Goal: Task Accomplishment & Management: Complete application form

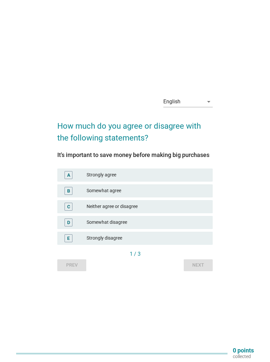
click at [178, 187] on div "Somewhat agree" at bounding box center [147, 191] width 121 height 8
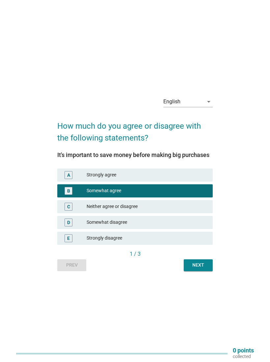
click at [201, 264] on div "Next" at bounding box center [198, 265] width 18 height 7
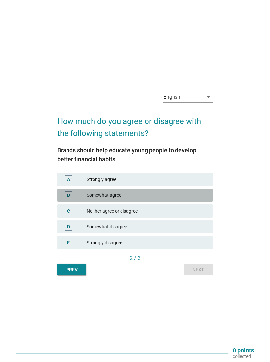
click at [165, 192] on div "Somewhat agree" at bounding box center [147, 195] width 121 height 8
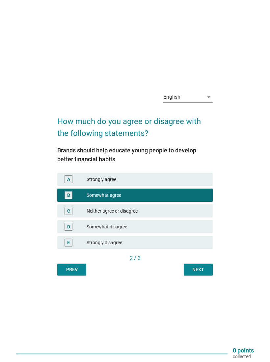
click at [199, 268] on div "Next" at bounding box center [198, 269] width 18 height 7
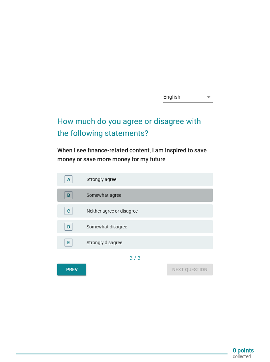
click at [165, 194] on div "Somewhat agree" at bounding box center [147, 195] width 121 height 8
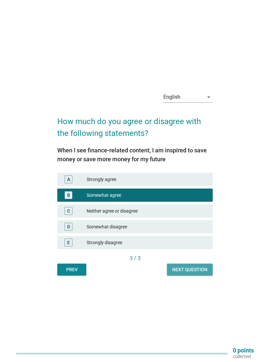
click at [192, 269] on div "Next question" at bounding box center [189, 269] width 35 height 7
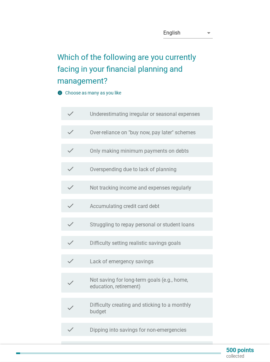
scroll to position [2, 0]
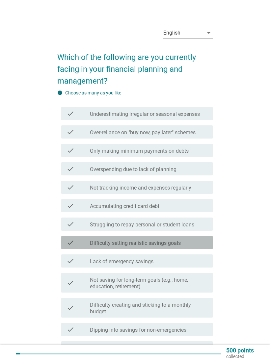
click at [183, 242] on div "check_box_outline_blank Difficulty setting realistic savings goals" at bounding box center [149, 243] width 118 height 8
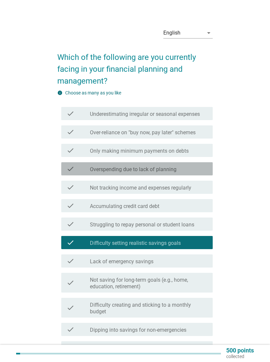
click at [186, 170] on div "check_box_outline_blank Overspending due to lack of planning" at bounding box center [149, 169] width 118 height 8
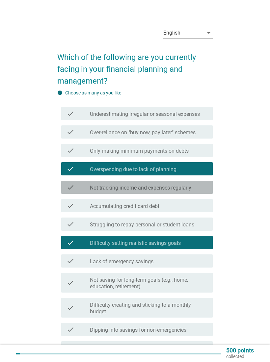
click at [169, 188] on label "Not tracking income and expenses regularly" at bounding box center [140, 188] width 101 height 7
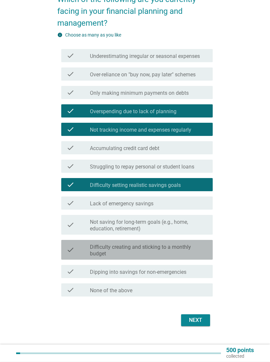
scroll to position [60, 0]
click at [192, 252] on label "Difficulty creating and sticking to a monthly budget" at bounding box center [149, 250] width 118 height 13
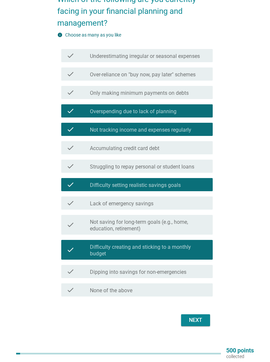
click at [186, 229] on label "Not saving for long-term goals (e.g., home, education, retirement)" at bounding box center [149, 225] width 118 height 13
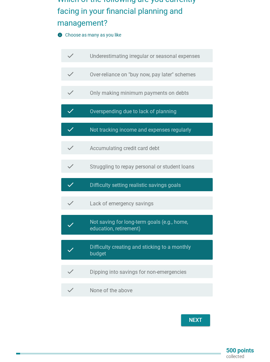
click at [200, 321] on div "Next" at bounding box center [195, 320] width 18 height 8
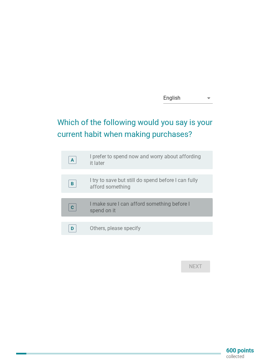
click at [187, 204] on label "I make sure I can afford something before I spend on it" at bounding box center [146, 207] width 112 height 13
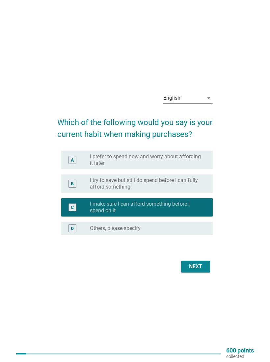
click at [199, 267] on div "Next" at bounding box center [195, 267] width 18 height 8
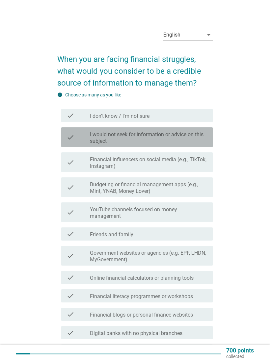
click at [192, 134] on label "I would not seek for information or advice on this subject" at bounding box center [149, 137] width 118 height 13
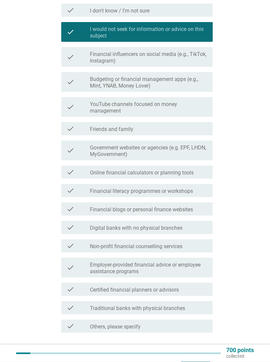
scroll to position [149, 0]
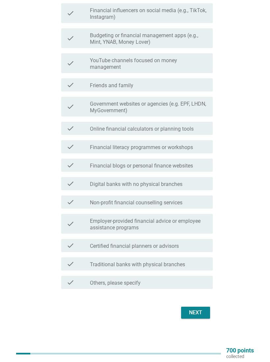
click at [199, 311] on div "Next" at bounding box center [195, 313] width 18 height 8
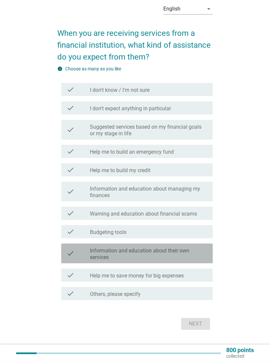
scroll to position [37, 0]
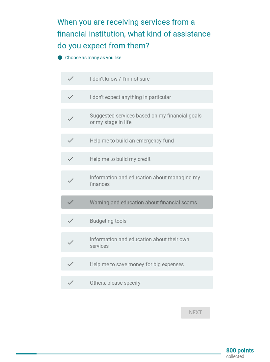
click at [200, 202] on div "check_box_outline_blank Warning and education about financial scams" at bounding box center [149, 202] width 118 height 8
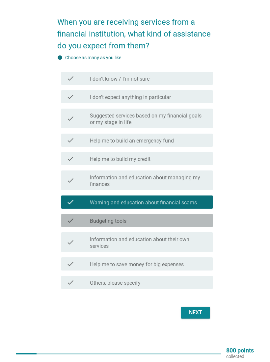
click at [181, 221] on div "check_box_outline_blank Budgeting tools" at bounding box center [149, 221] width 118 height 8
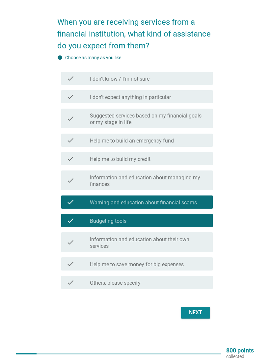
click at [193, 309] on div "Next" at bounding box center [195, 313] width 18 height 8
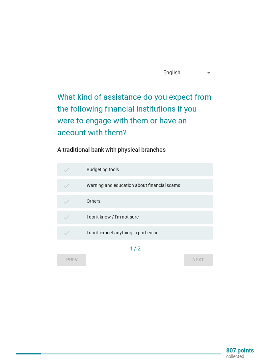
scroll to position [0, 0]
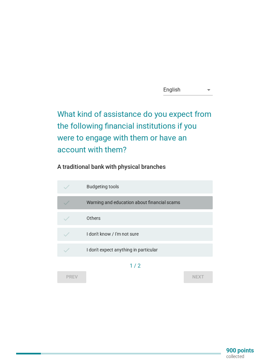
click at [193, 198] on div "check Warning and education about financial scams" at bounding box center [134, 202] width 155 height 13
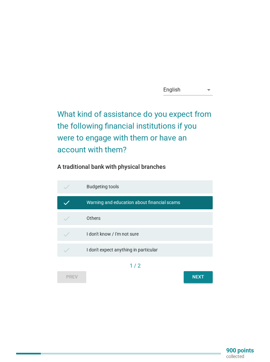
click at [200, 277] on div "Next" at bounding box center [198, 277] width 18 height 7
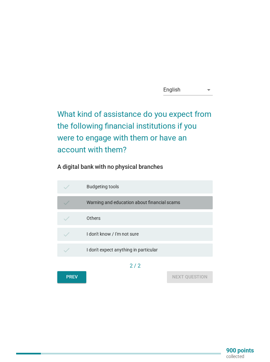
click at [182, 203] on div "Warning and education about financial scams" at bounding box center [147, 203] width 121 height 8
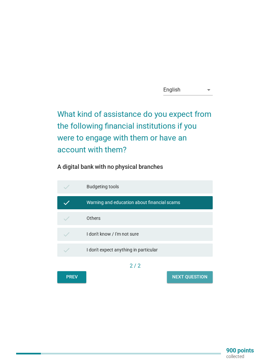
click at [191, 274] on div "Next question" at bounding box center [189, 277] width 35 height 7
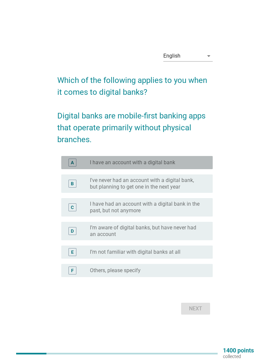
click at [194, 163] on div "radio_button_unchecked I have an account with a digital bank" at bounding box center [146, 162] width 112 height 7
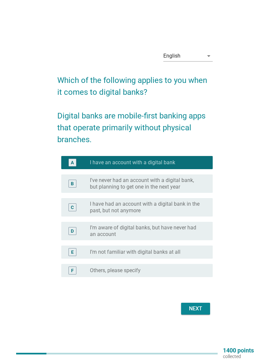
click at [201, 306] on div "Next" at bounding box center [195, 309] width 18 height 8
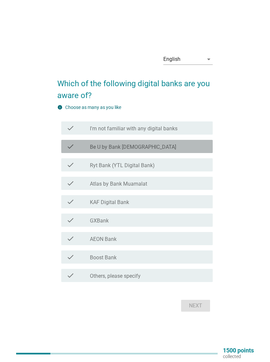
click at [186, 149] on div "check_box_outline_blank Be U by Bank [DEMOGRAPHIC_DATA]" at bounding box center [149, 147] width 118 height 8
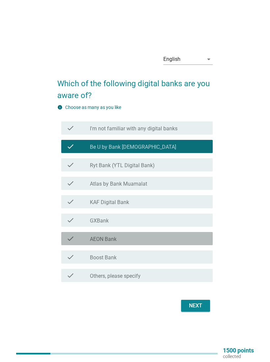
click at [191, 237] on div "check_box_outline_blank AEON Bank" at bounding box center [149, 239] width 118 height 8
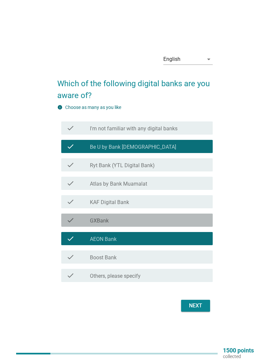
click at [197, 219] on div "check_box_outline_blank GXBank" at bounding box center [149, 220] width 118 height 8
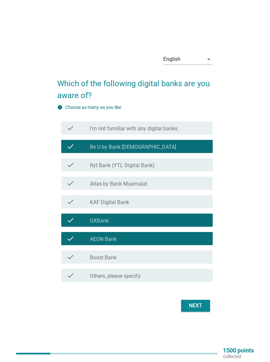
click at [198, 301] on button "Next" at bounding box center [195, 306] width 29 height 12
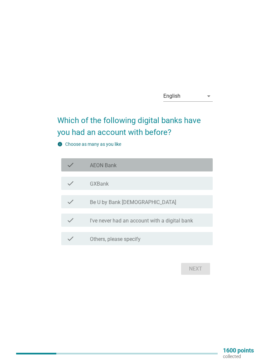
click at [186, 164] on div "check_box_outline_blank AEON Bank" at bounding box center [149, 165] width 118 height 8
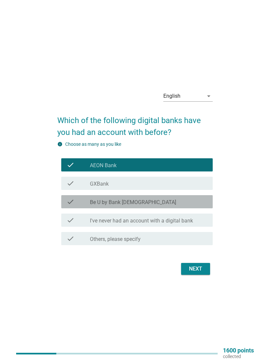
click at [178, 198] on div "check_box_outline_blank Be U by Bank [DEMOGRAPHIC_DATA]" at bounding box center [149, 202] width 118 height 8
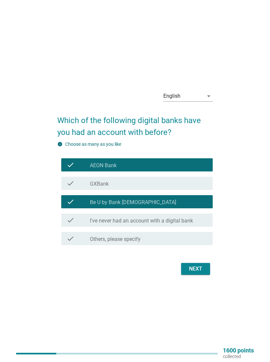
click at [202, 267] on div "Next" at bounding box center [195, 269] width 18 height 8
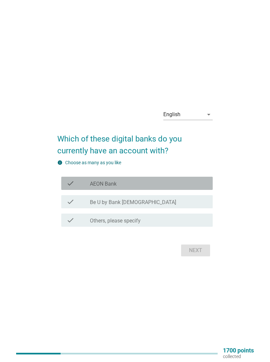
click at [181, 184] on div "check_box_outline_blank AEON Bank" at bounding box center [149, 183] width 118 height 8
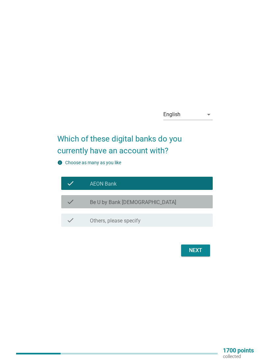
click at [178, 199] on div "check_box Be U by Bank [DEMOGRAPHIC_DATA]" at bounding box center [149, 202] width 118 height 8
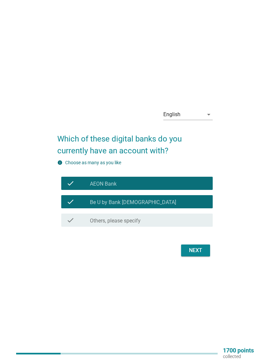
click at [197, 251] on div "Next" at bounding box center [195, 251] width 18 height 8
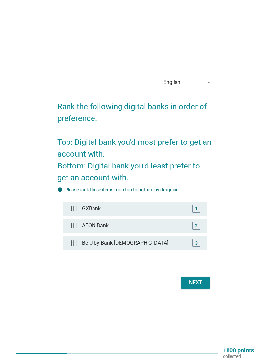
click at [200, 222] on div "2" at bounding box center [196, 226] width 8 height 8
click at [200, 223] on div "2" at bounding box center [196, 226] width 8 height 8
click at [200, 241] on div "3" at bounding box center [196, 243] width 8 height 8
click at [194, 224] on div "2" at bounding box center [196, 226] width 8 height 8
click at [197, 243] on div "3" at bounding box center [196, 242] width 3 height 7
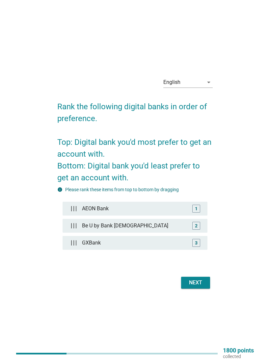
click at [198, 282] on div "Next" at bounding box center [195, 283] width 18 height 8
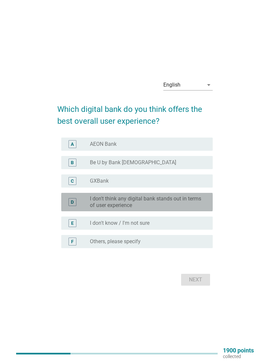
click at [189, 199] on label "I don't think any digital bank stands out in terms of user experience" at bounding box center [146, 202] width 112 height 13
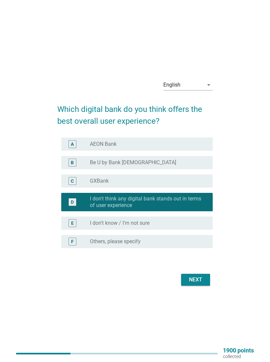
click at [194, 277] on div "Next" at bounding box center [195, 280] width 18 height 8
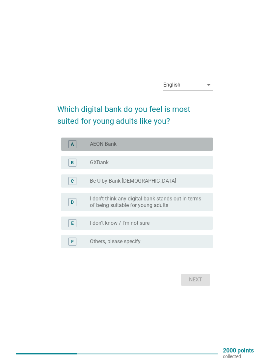
click at [178, 145] on div "radio_button_unchecked AEON Bank" at bounding box center [146, 144] width 112 height 7
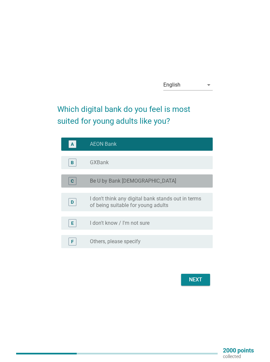
click at [167, 181] on div "radio_button_unchecked Be U by Bank [DEMOGRAPHIC_DATA]" at bounding box center [146, 181] width 112 height 7
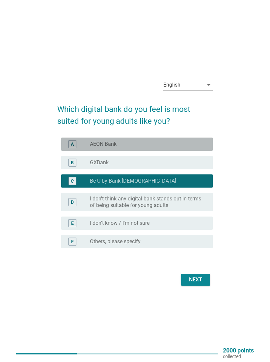
click at [177, 146] on div "radio_button_unchecked AEON Bank" at bounding box center [146, 144] width 112 height 7
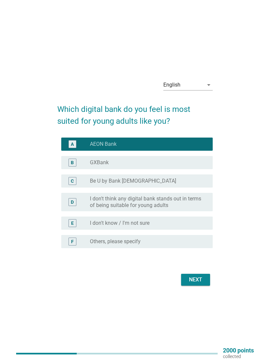
click at [199, 278] on div "Next" at bounding box center [195, 280] width 18 height 8
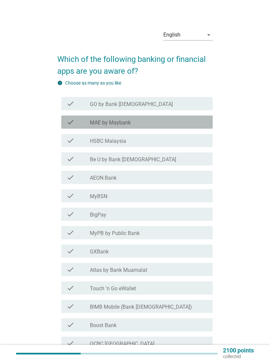
click at [171, 120] on div "check_box_outline_blank MAE by Maybank" at bounding box center [149, 122] width 118 height 8
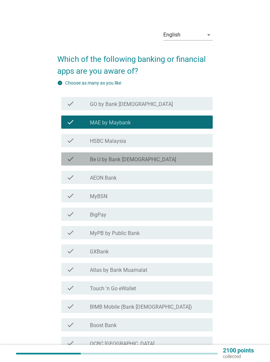
click at [187, 158] on div "check_box_outline_blank Be U by Bank [DEMOGRAPHIC_DATA]" at bounding box center [149, 159] width 118 height 8
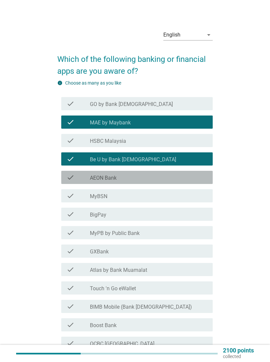
click at [187, 177] on div "check_box_outline_blank AEON Bank" at bounding box center [149, 178] width 118 height 8
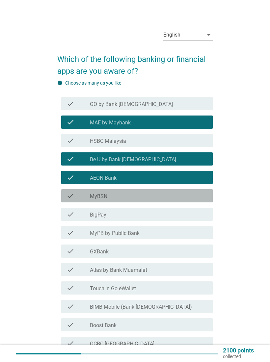
click at [185, 191] on div "check check_box_outline_blank MyBSN" at bounding box center [136, 195] width 151 height 13
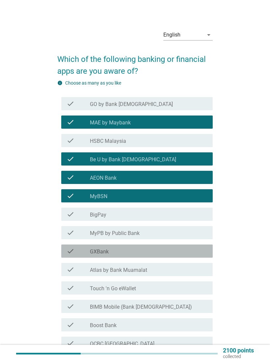
click at [176, 249] on div "check_box_outline_blank GXBank" at bounding box center [149, 251] width 118 height 8
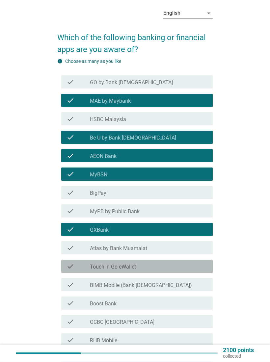
scroll to position [33, 0]
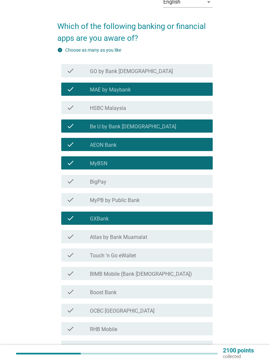
click at [189, 258] on div "check_box_outline_blank Touch 'n Go eWallet" at bounding box center [149, 255] width 118 height 8
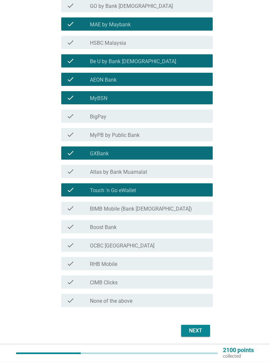
scroll to position [98, 0]
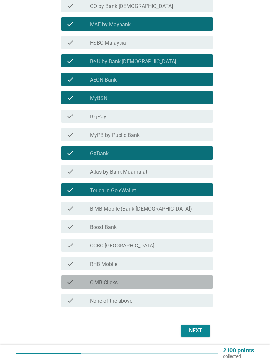
click at [182, 280] on div "check_box_outline_blank CIMB Clicks" at bounding box center [149, 282] width 118 height 8
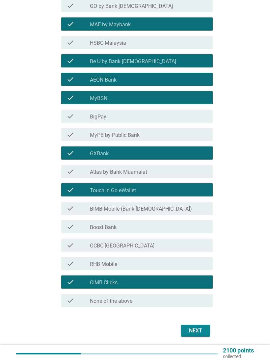
click at [195, 327] on button "Next" at bounding box center [195, 331] width 29 height 12
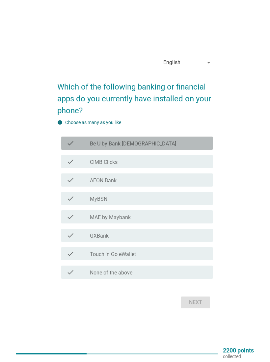
click at [153, 144] on div "check_box_outline_blank Be U by Bank [DEMOGRAPHIC_DATA]" at bounding box center [149, 143] width 118 height 8
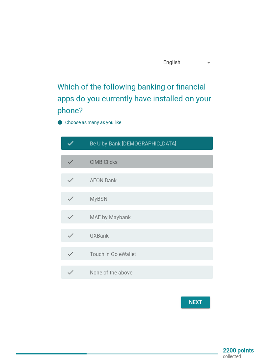
click at [175, 160] on div "check_box_outline_blank CIMB Clicks" at bounding box center [149, 162] width 118 height 8
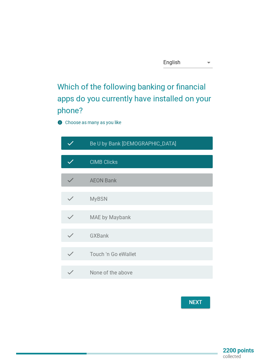
click at [182, 178] on div "check_box_outline_blank AEON Bank" at bounding box center [149, 180] width 118 height 8
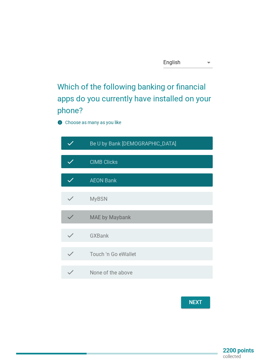
click at [168, 218] on div "check_box_outline_blank MAE by Maybank" at bounding box center [149, 217] width 118 height 8
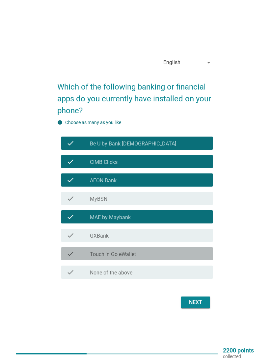
click at [171, 249] on div "check check_box_outline_blank Touch 'n Go eWallet" at bounding box center [136, 253] width 151 height 13
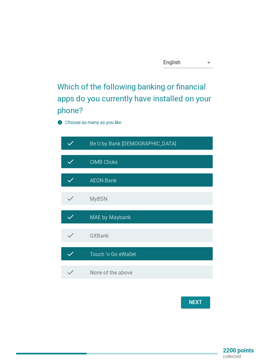
click at [200, 300] on div "Next" at bounding box center [195, 303] width 18 height 8
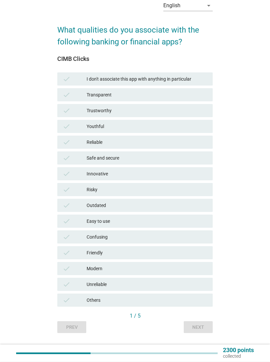
scroll to position [29, 0]
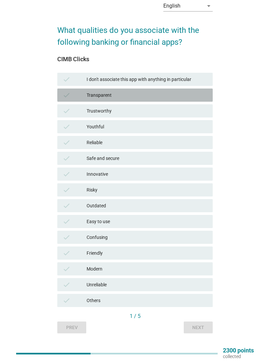
click at [188, 96] on div "Transparent" at bounding box center [147, 95] width 121 height 8
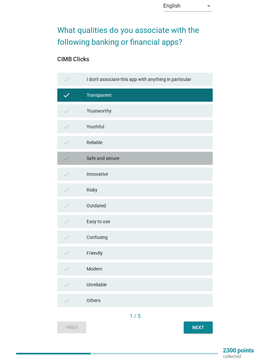
click at [191, 156] on div "Safe and secure" at bounding box center [147, 158] width 121 height 8
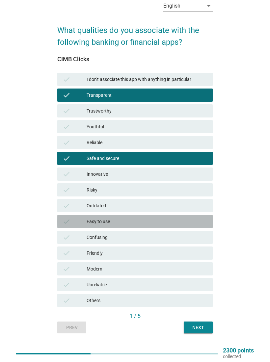
click at [187, 219] on div "Easy to use" at bounding box center [147, 222] width 121 height 8
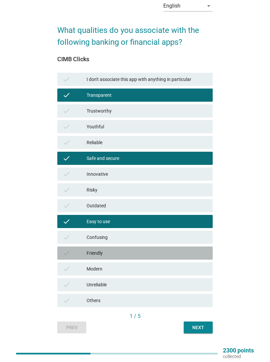
click at [187, 251] on div "Friendly" at bounding box center [147, 253] width 121 height 8
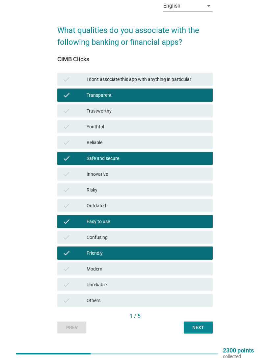
click at [202, 327] on div "Next" at bounding box center [198, 327] width 18 height 7
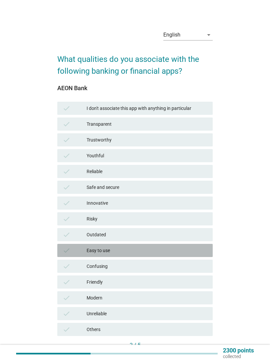
click at [192, 246] on div "check Easy to use" at bounding box center [134, 250] width 155 height 13
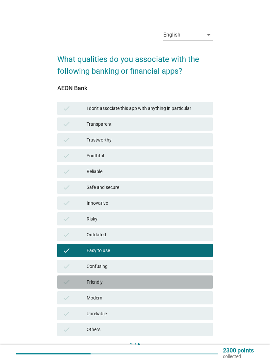
click at [195, 278] on div "check Friendly" at bounding box center [134, 282] width 155 height 13
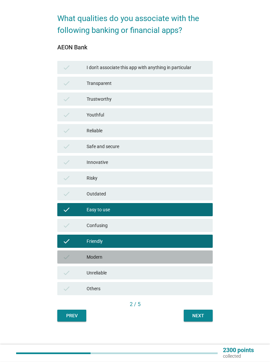
scroll to position [41, 0]
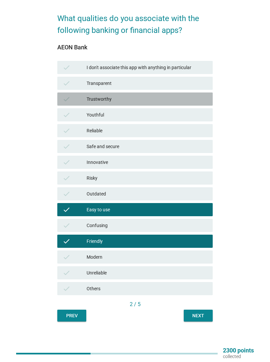
click at [164, 100] on div "Trustworthy" at bounding box center [147, 99] width 121 height 8
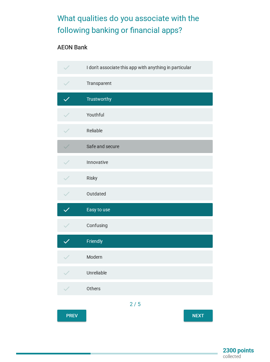
click at [168, 144] on div "Safe and secure" at bounding box center [147, 147] width 121 height 8
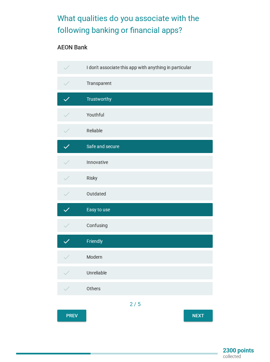
click at [199, 314] on div "Next" at bounding box center [198, 315] width 18 height 7
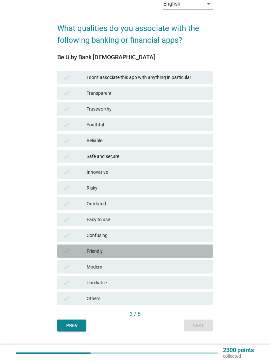
scroll to position [39, 0]
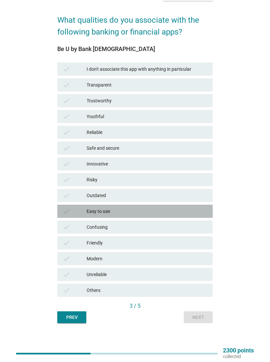
click at [181, 209] on div "Easy to use" at bounding box center [147, 211] width 121 height 8
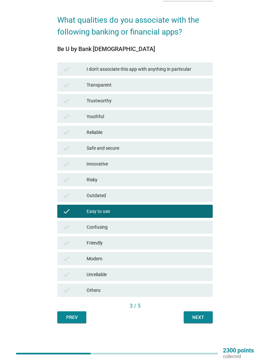
click at [175, 242] on div "Friendly" at bounding box center [147, 243] width 121 height 8
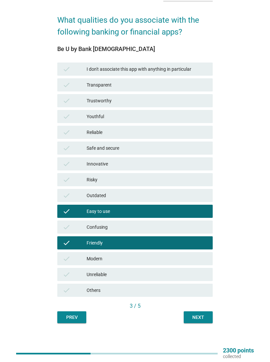
click at [172, 260] on div "Modern" at bounding box center [147, 259] width 121 height 8
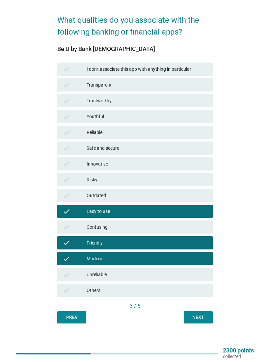
click at [201, 315] on div "Next" at bounding box center [198, 317] width 18 height 7
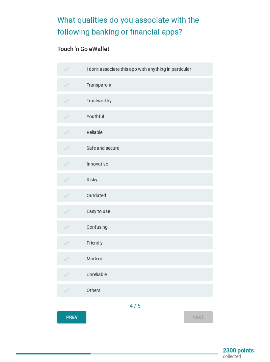
scroll to position [0, 0]
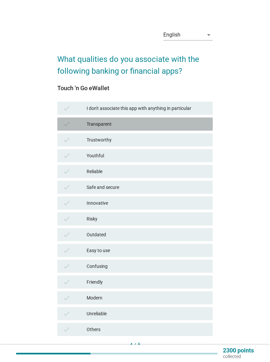
click at [165, 122] on div "Transparent" at bounding box center [147, 124] width 121 height 8
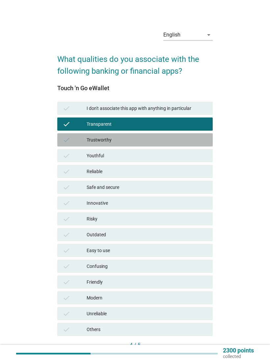
click at [164, 136] on div "Trustworthy" at bounding box center [147, 140] width 121 height 8
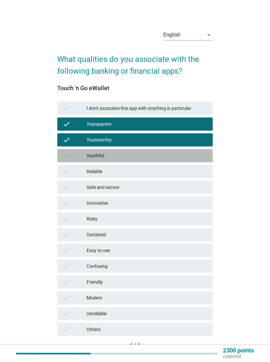
click at [171, 153] on div "Youthful" at bounding box center [147, 156] width 121 height 8
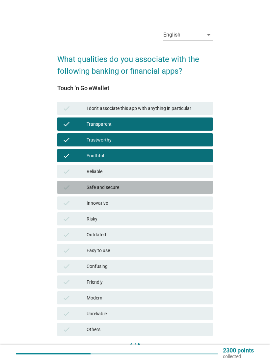
click at [182, 184] on div "Safe and secure" at bounding box center [147, 187] width 121 height 8
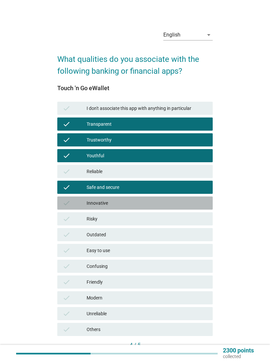
click at [172, 201] on div "Innovative" at bounding box center [147, 203] width 121 height 8
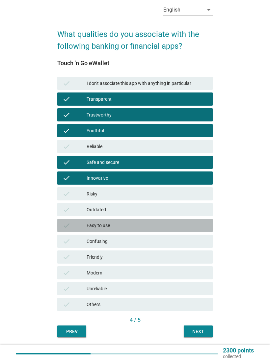
scroll to position [42, 0]
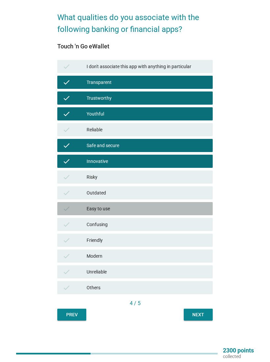
click at [171, 209] on div "Easy to use" at bounding box center [147, 209] width 121 height 8
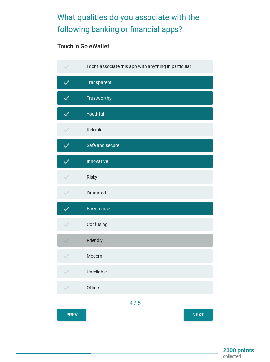
click at [168, 239] on div "Friendly" at bounding box center [147, 240] width 121 height 8
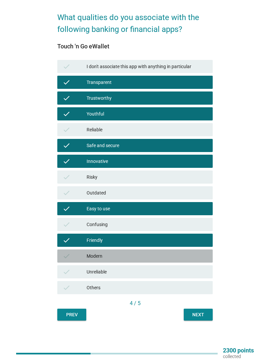
click at [167, 253] on div "Modern" at bounding box center [147, 256] width 121 height 8
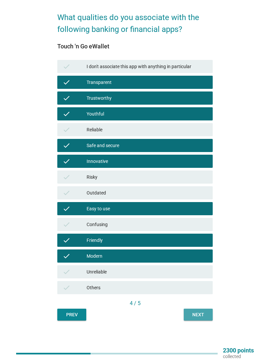
click at [198, 312] on div "Next" at bounding box center [198, 314] width 18 height 7
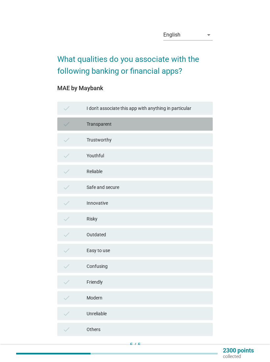
click at [172, 127] on div "Transparent" at bounding box center [147, 124] width 121 height 8
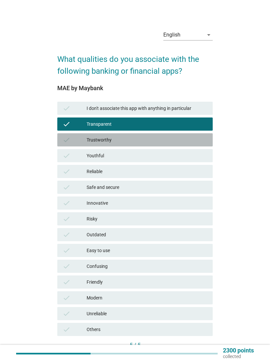
click at [171, 137] on div "Trustworthy" at bounding box center [147, 140] width 121 height 8
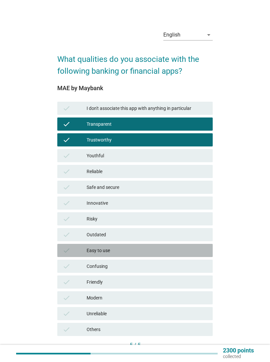
click at [166, 247] on div "Easy to use" at bounding box center [147, 251] width 121 height 8
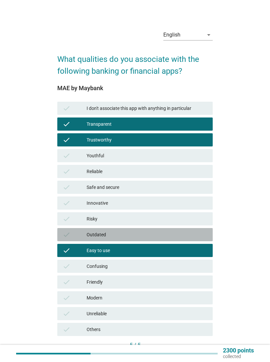
click at [167, 234] on div "Outdated" at bounding box center [147, 235] width 121 height 8
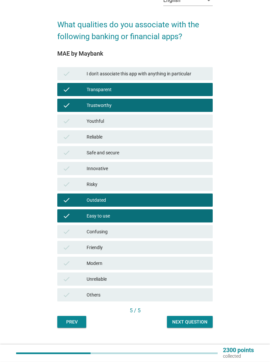
scroll to position [42, 0]
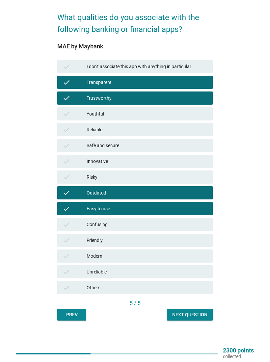
click at [192, 312] on div "Next question" at bounding box center [189, 314] width 35 height 7
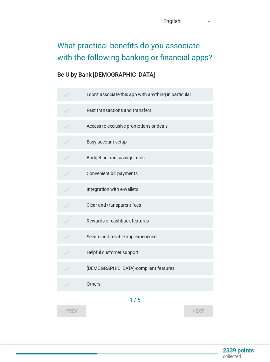
scroll to position [0, 0]
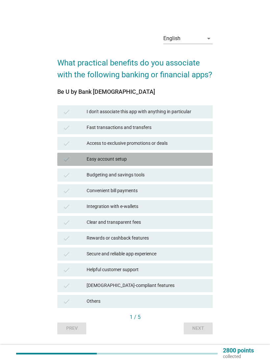
click at [191, 163] on div "Easy account setup" at bounding box center [147, 159] width 121 height 8
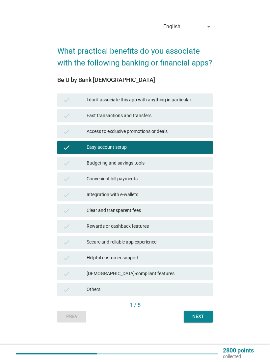
scroll to position [22, 0]
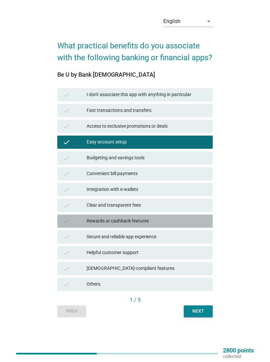
click at [189, 223] on div "Rewards or cashback features" at bounding box center [147, 221] width 121 height 8
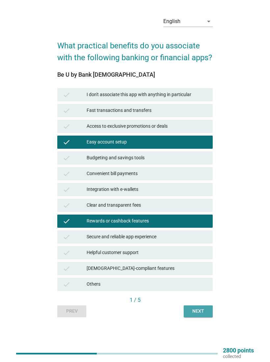
click at [204, 312] on div "Next" at bounding box center [198, 311] width 18 height 7
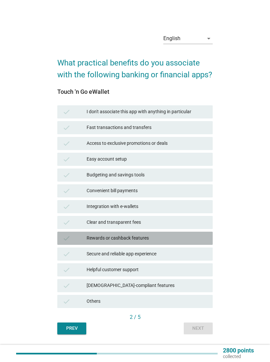
click at [184, 242] on div "Rewards or cashback features" at bounding box center [147, 238] width 121 height 8
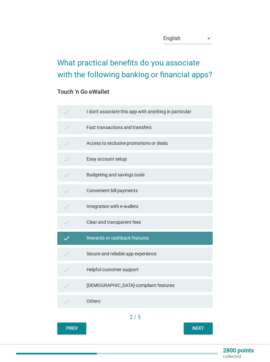
click at [190, 242] on div "check Rewards or cashback features" at bounding box center [134, 238] width 155 height 13
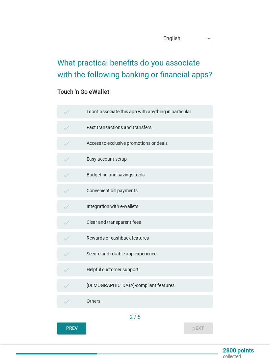
click at [184, 273] on div "check Helpful customer support" at bounding box center [134, 269] width 155 height 13
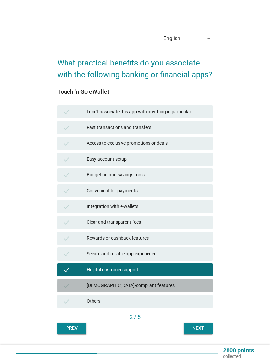
click at [186, 288] on div "check [DEMOGRAPHIC_DATA]-compliant features" at bounding box center [134, 285] width 155 height 13
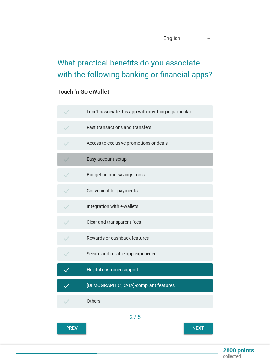
click at [181, 163] on div "Easy account setup" at bounding box center [147, 159] width 121 height 8
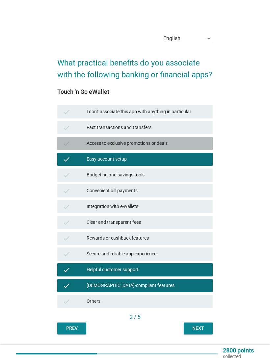
click at [193, 148] on div "Access to exclusive promotions or deals" at bounding box center [147, 144] width 121 height 8
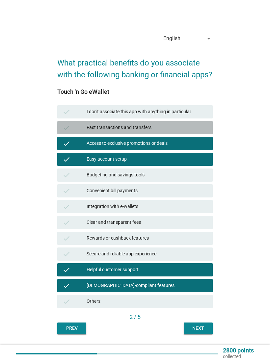
click at [188, 131] on div "check Fast transactions and transfers" at bounding box center [134, 127] width 155 height 13
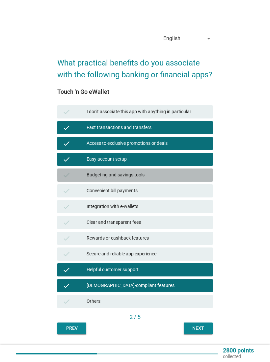
click at [187, 177] on div "check Budgeting and savings tools" at bounding box center [134, 175] width 155 height 13
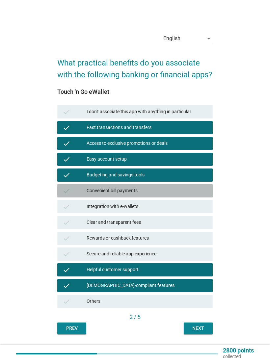
click at [183, 195] on div "Convenient bill payments" at bounding box center [147, 191] width 121 height 8
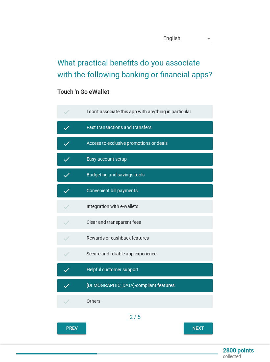
click at [201, 332] on div "Next" at bounding box center [198, 328] width 18 height 7
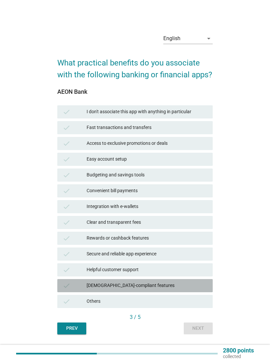
click at [173, 290] on div "[DEMOGRAPHIC_DATA]-compliant features" at bounding box center [147, 286] width 121 height 8
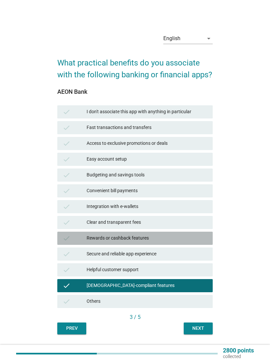
click at [179, 242] on div "Rewards or cashback features" at bounding box center [147, 238] width 121 height 8
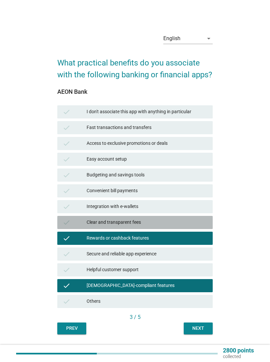
click at [184, 227] on div "Clear and transparent fees" at bounding box center [147, 223] width 121 height 8
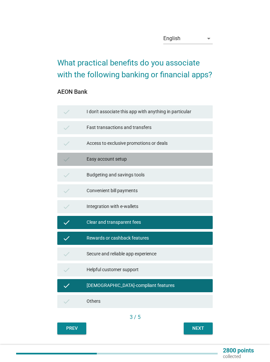
click at [176, 162] on div "check Easy account setup" at bounding box center [134, 159] width 155 height 13
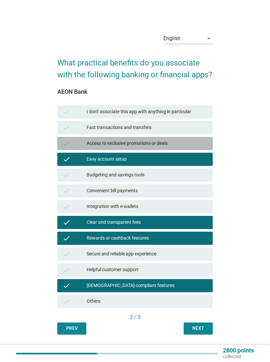
click at [190, 148] on div "Access to exclusive promotions or deals" at bounding box center [147, 144] width 121 height 8
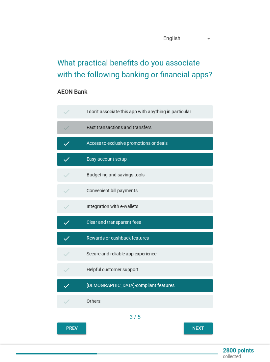
click at [183, 132] on div "Fast transactions and transfers" at bounding box center [147, 128] width 121 height 8
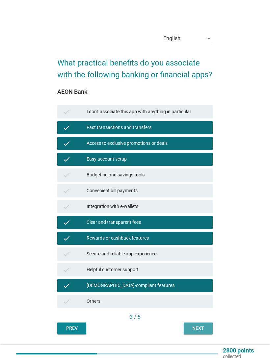
click at [199, 332] on div "Next" at bounding box center [198, 328] width 18 height 7
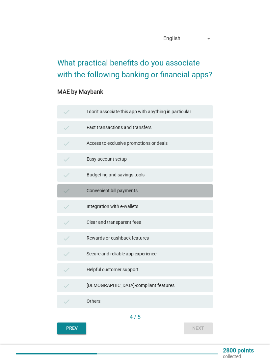
click at [190, 193] on div "check Convenient bill payments" at bounding box center [134, 190] width 155 height 13
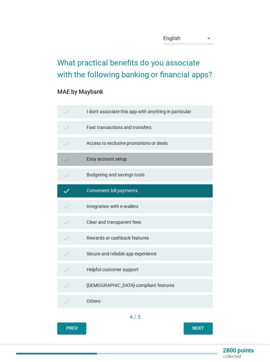
click at [193, 163] on div "check Easy account setup" at bounding box center [134, 159] width 155 height 13
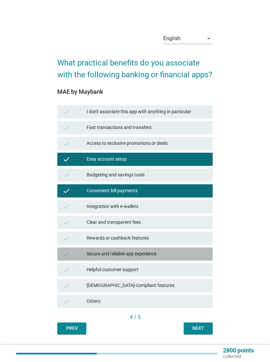
click at [183, 258] on div "check Secure and reliable app experience" at bounding box center [134, 254] width 155 height 13
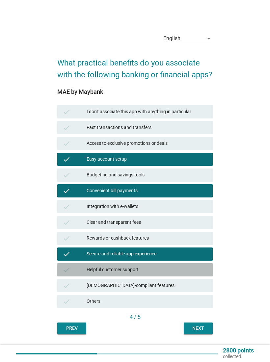
click at [178, 274] on div "check Helpful customer support" at bounding box center [134, 269] width 155 height 13
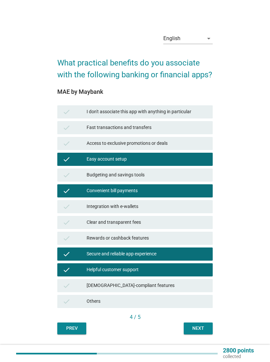
click at [201, 332] on div "Next" at bounding box center [198, 328] width 18 height 7
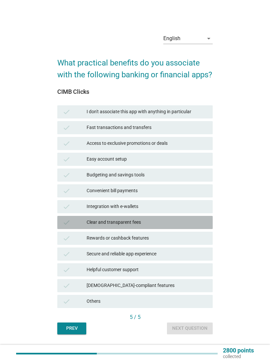
click at [187, 227] on div "Clear and transparent fees" at bounding box center [147, 223] width 121 height 8
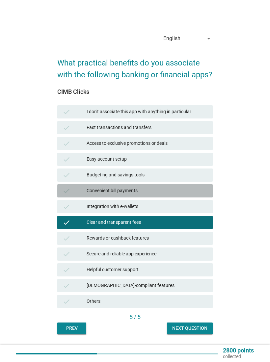
click at [175, 195] on div "Convenient bill payments" at bounding box center [147, 191] width 121 height 8
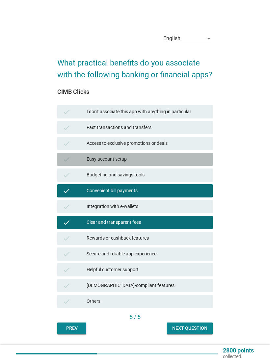
click at [172, 163] on div "Easy account setup" at bounding box center [147, 159] width 121 height 8
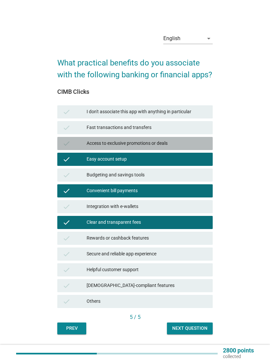
click at [181, 148] on div "Access to exclusive promotions or deals" at bounding box center [147, 144] width 121 height 8
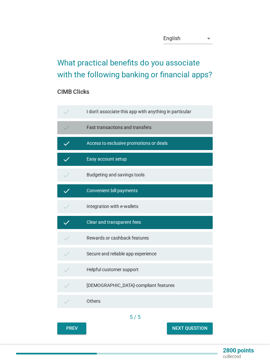
click at [179, 132] on div "Fast transactions and transfers" at bounding box center [147, 128] width 121 height 8
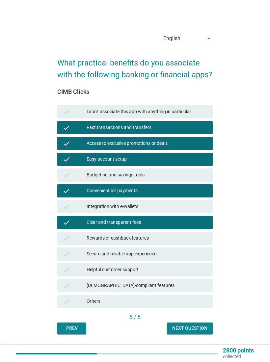
click at [191, 332] on button "Next question" at bounding box center [190, 329] width 46 height 12
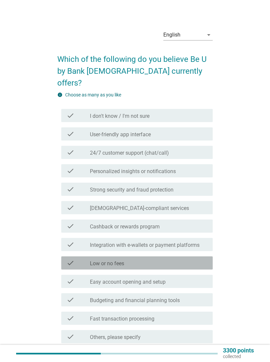
click at [196, 259] on div "check_box_outline_blank Low or no fees" at bounding box center [149, 263] width 118 height 8
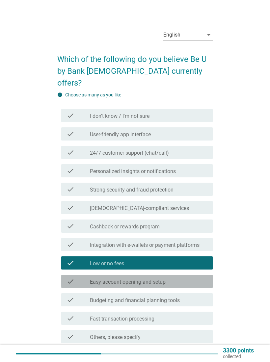
click at [192, 275] on div "check check_box_outline_blank Easy account opening and setup" at bounding box center [136, 281] width 151 height 13
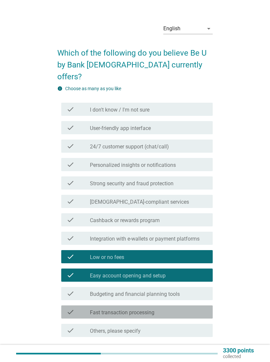
scroll to position [42, 0]
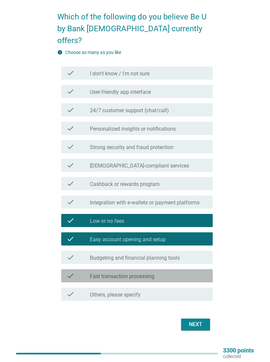
click at [200, 272] on div "check_box_outline_blank Fast transaction processing" at bounding box center [149, 276] width 118 height 8
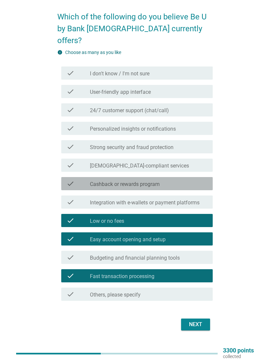
click at [209, 177] on div "check check_box_outline_blank Cashback or rewards program" at bounding box center [136, 183] width 151 height 13
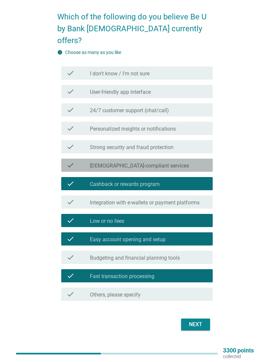
click at [198, 161] on div "check_box_outline_blank Shariah-compliant services" at bounding box center [149, 165] width 118 height 8
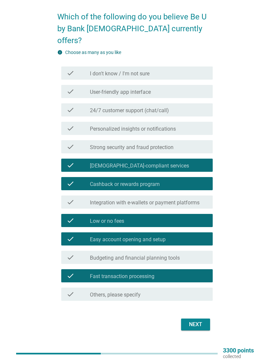
click at [199, 319] on button "Next" at bounding box center [195, 325] width 29 height 12
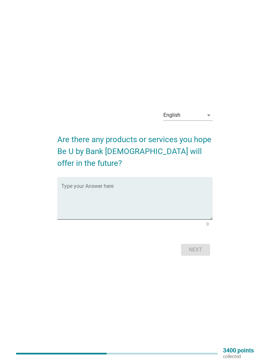
click at [185, 177] on div "Type your Answer here" at bounding box center [136, 198] width 151 height 42
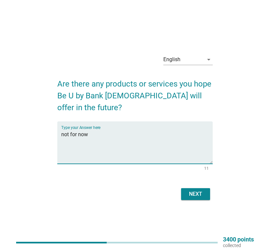
type textarea "not for now"
click at [199, 190] on div "Next" at bounding box center [195, 194] width 18 height 8
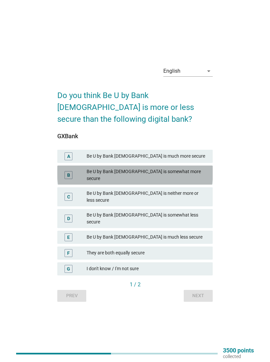
click at [185, 171] on div "B Be U by Bank [DEMOGRAPHIC_DATA] is somewhat more secure" at bounding box center [134, 175] width 155 height 19
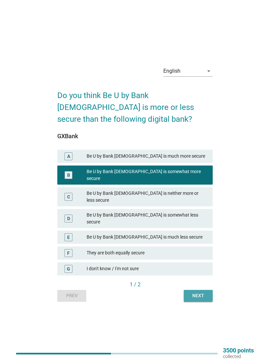
click at [196, 292] on div "Next" at bounding box center [198, 295] width 18 height 7
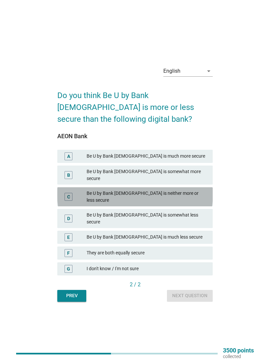
click at [193, 190] on div "Be U by Bank [DEMOGRAPHIC_DATA] is neither more or less secure" at bounding box center [147, 197] width 121 height 14
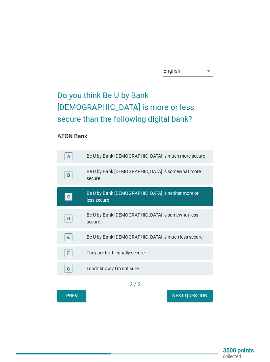
click at [196, 292] on div "Next question" at bounding box center [189, 295] width 35 height 7
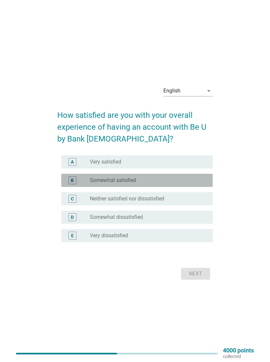
click at [186, 176] on div "B radio_button_unchecked Somewhat satisfied" at bounding box center [136, 180] width 151 height 13
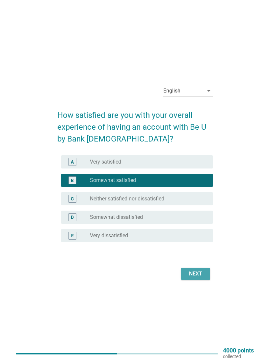
click at [200, 274] on div "Next" at bounding box center [195, 274] width 18 height 8
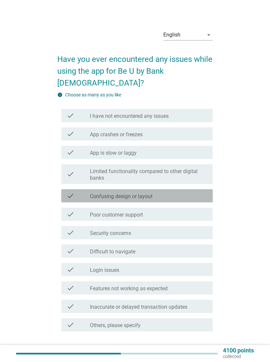
click at [196, 192] on div "check_box_outline_blank Confusing design or layout" at bounding box center [149, 196] width 118 height 8
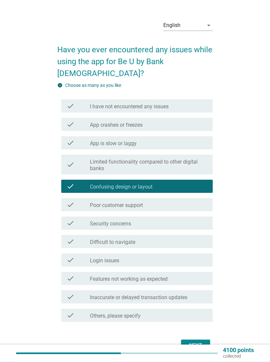
scroll to position [31, 0]
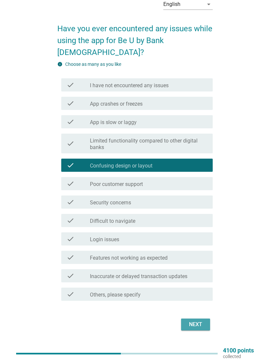
click at [202, 321] on div "Next" at bounding box center [195, 325] width 18 height 8
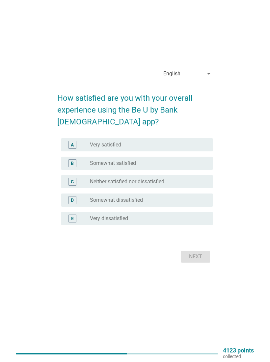
scroll to position [0, 0]
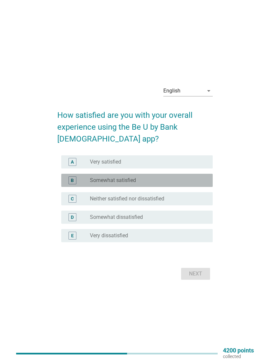
click at [185, 177] on div "radio_button_unchecked Somewhat satisfied" at bounding box center [146, 180] width 112 height 7
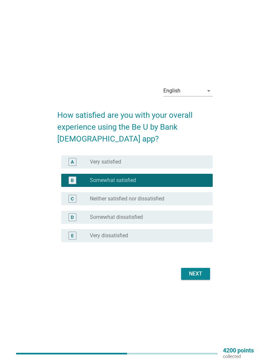
click at [198, 274] on div "Next" at bounding box center [195, 274] width 18 height 8
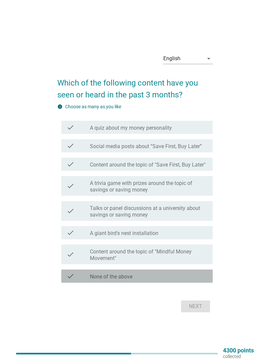
click at [179, 275] on div "check_box_outline_blank None of the above" at bounding box center [149, 276] width 118 height 8
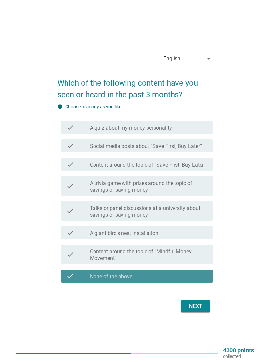
click at [195, 305] on div "Next" at bounding box center [195, 307] width 18 height 8
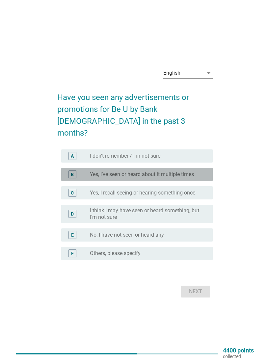
click at [190, 171] on label "Yes, I’ve seen or heard about it multiple times" at bounding box center [142, 174] width 104 height 7
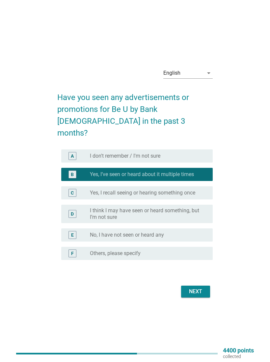
click at [196, 288] on div "Next" at bounding box center [195, 292] width 18 height 8
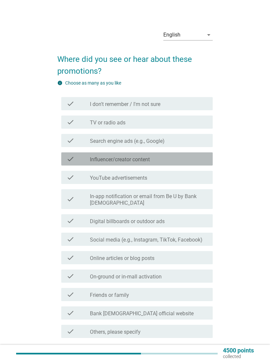
click at [177, 153] on div "check check_box_outline_blank Influencer/creator content" at bounding box center [136, 158] width 151 height 13
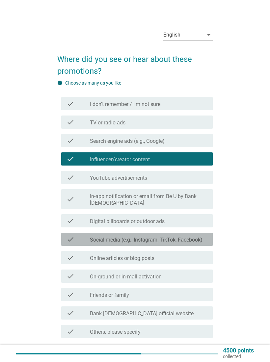
click at [201, 239] on label "Social media (e.g., Instagram, TikTok, Facebook)" at bounding box center [146, 240] width 113 height 7
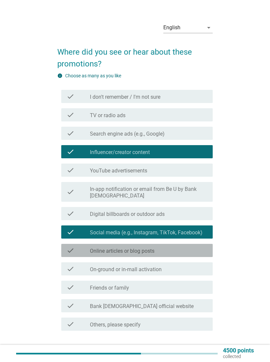
scroll to position [49, 0]
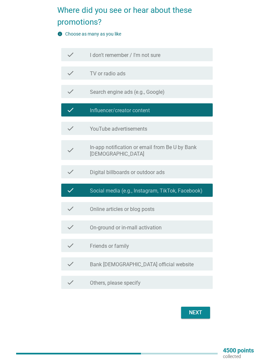
click at [196, 310] on div "Next" at bounding box center [195, 313] width 18 height 8
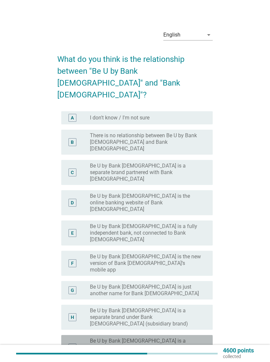
click at [197, 338] on label "Be U by Bank [DEMOGRAPHIC_DATA] is a product or service offered by Bank [DEMOGR…" at bounding box center [146, 348] width 112 height 20
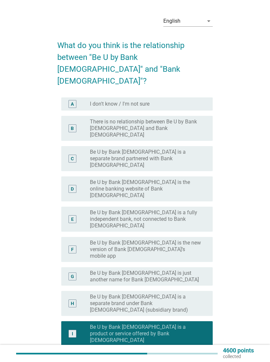
scroll to position [21, 0]
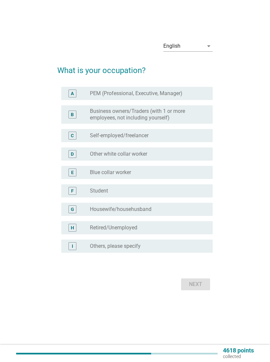
scroll to position [0, 0]
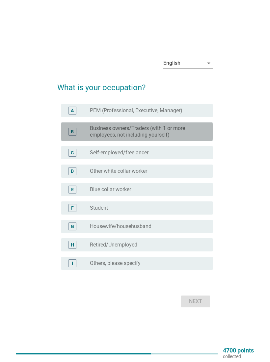
click at [188, 131] on label "Business owners/Traders (with 1 or more employees, not including yourself)" at bounding box center [146, 131] width 112 height 13
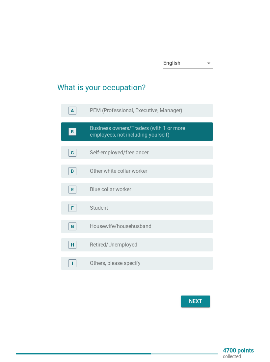
click at [196, 298] on div "Next" at bounding box center [195, 302] width 18 height 8
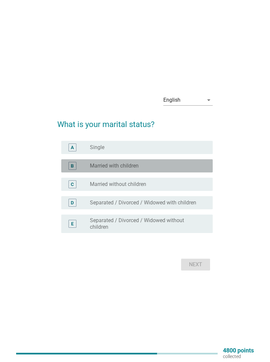
click at [198, 167] on div "radio_button_unchecked Married with children" at bounding box center [146, 166] width 112 height 7
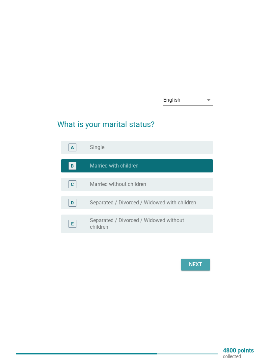
click at [196, 264] on div "Next" at bounding box center [195, 265] width 18 height 8
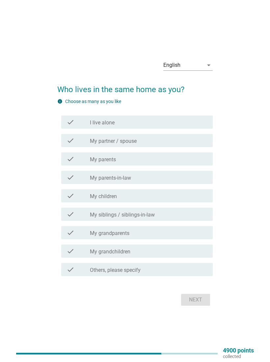
click at [195, 143] on div "check_box_outline_blank My partner / spouse" at bounding box center [149, 141] width 118 height 8
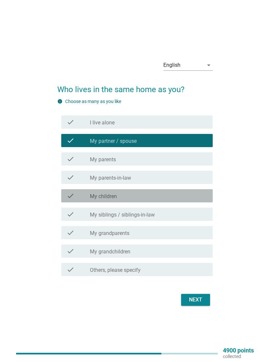
click at [193, 192] on div "check_box_outline_blank My children" at bounding box center [149, 196] width 118 height 8
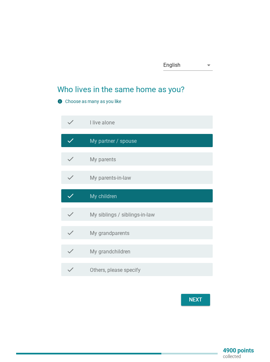
click at [191, 299] on div "Next" at bounding box center [195, 300] width 18 height 8
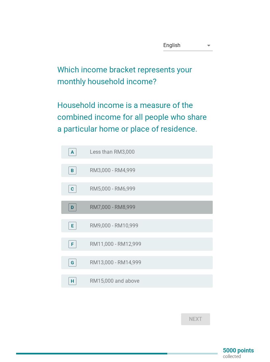
click at [163, 208] on div "radio_button_unchecked RM7,000 - RM8,999" at bounding box center [146, 207] width 112 height 7
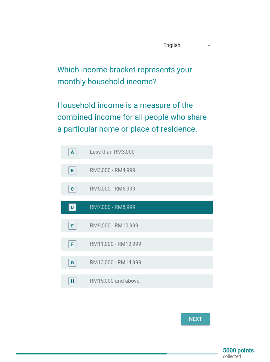
click at [201, 316] on div "Next" at bounding box center [195, 319] width 18 height 8
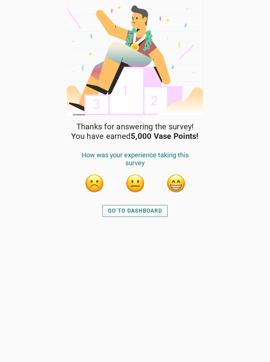
click at [177, 181] on button "button" at bounding box center [176, 184] width 20 height 20
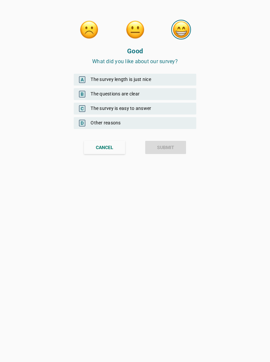
click at [178, 77] on div "A The survey length is just nice" at bounding box center [135, 80] width 122 height 12
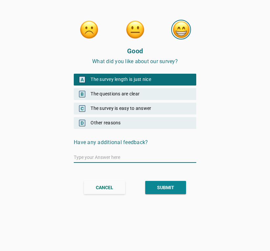
click at [175, 183] on button "SUBMIT" at bounding box center [165, 187] width 41 height 13
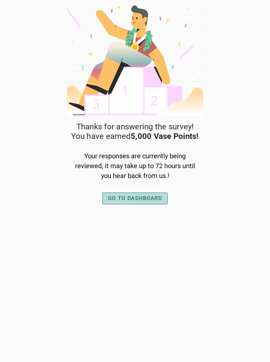
click at [149, 198] on div "GO TO DASHBOARD" at bounding box center [135, 199] width 54 height 8
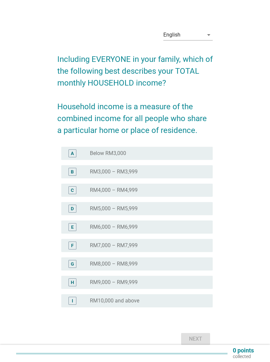
click at [148, 263] on div "radio_button_unchecked RM8,000 – RM8,999" at bounding box center [146, 264] width 112 height 7
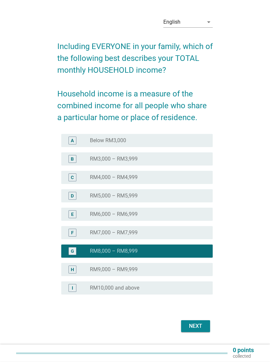
scroll to position [26, 0]
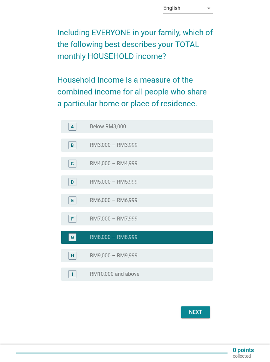
click at [200, 310] on div "Next" at bounding box center [195, 313] width 18 height 8
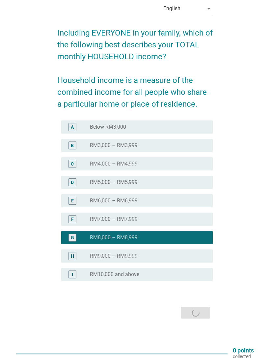
scroll to position [0, 0]
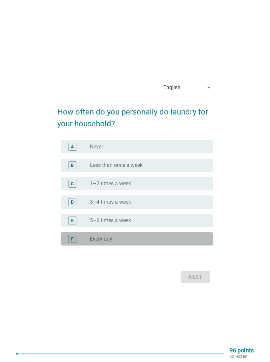
click at [138, 239] on div "radio_button_unchecked Every day" at bounding box center [146, 239] width 112 height 7
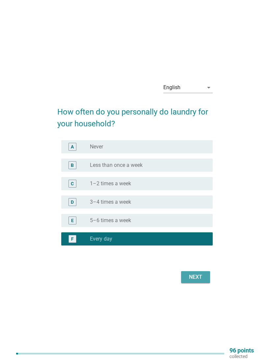
click at [204, 278] on div "Next" at bounding box center [195, 277] width 18 height 8
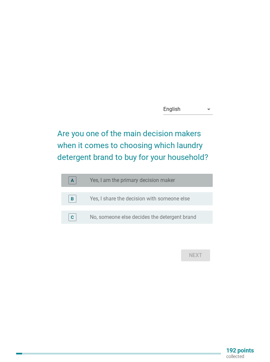
click at [185, 177] on div "radio_button_unchecked Yes, I am the primary decision maker" at bounding box center [146, 180] width 112 height 7
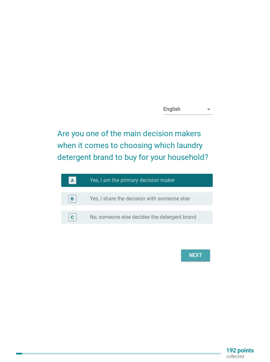
click at [204, 254] on div "Next" at bounding box center [195, 256] width 18 height 8
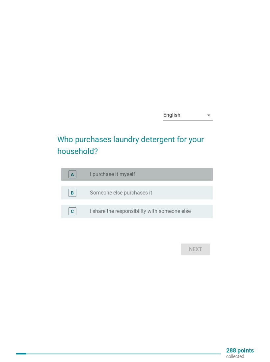
click at [190, 173] on div "radio_button_unchecked I purchase it myself" at bounding box center [146, 174] width 112 height 7
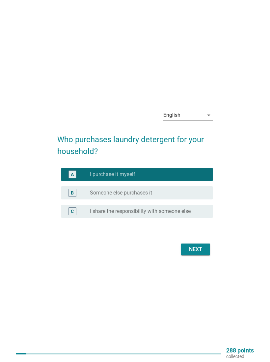
click at [200, 249] on div "Next" at bounding box center [195, 250] width 18 height 8
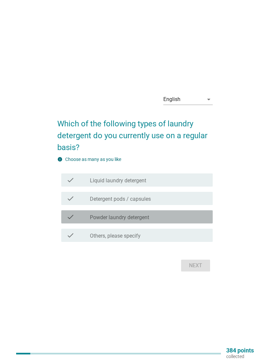
click at [179, 215] on div "check_box_outline_blank Powder laundry detergent" at bounding box center [149, 217] width 118 height 8
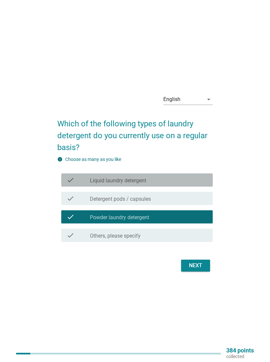
click at [191, 182] on div "check_box_outline_blank Liquid laundry detergent" at bounding box center [149, 180] width 118 height 8
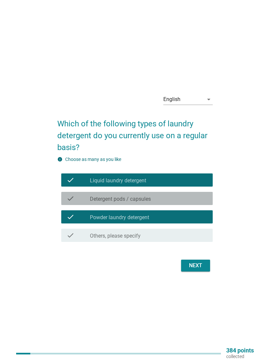
click at [192, 195] on div "check_box_outline_blank Detergent pods / capsules" at bounding box center [149, 199] width 118 height 8
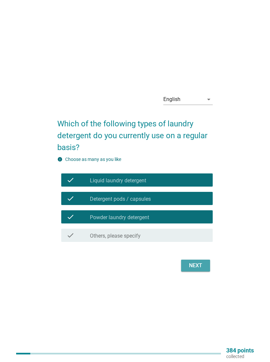
click at [200, 263] on div "Next" at bounding box center [195, 266] width 18 height 8
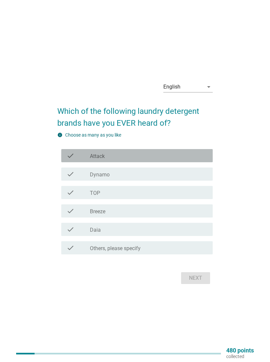
click at [197, 157] on div "check_box_outline_blank Attack" at bounding box center [149, 156] width 118 height 8
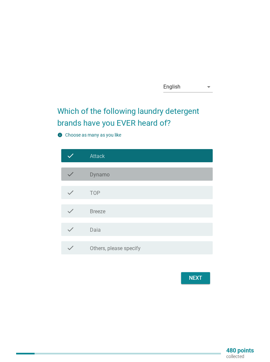
click at [190, 175] on div "check_box_outline_blank Dynamo" at bounding box center [149, 174] width 118 height 8
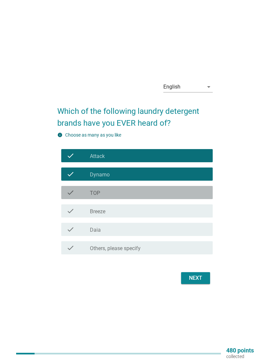
click at [189, 190] on div "check_box_outline_blank TOP" at bounding box center [149, 193] width 118 height 8
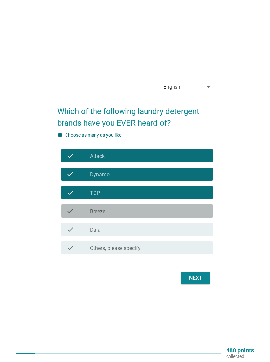
click at [191, 205] on div "check check_box_outline_blank Breeze" at bounding box center [136, 210] width 151 height 13
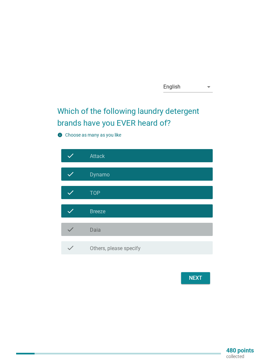
click at [188, 224] on div "check check_box_outline_blank Daia" at bounding box center [136, 229] width 151 height 13
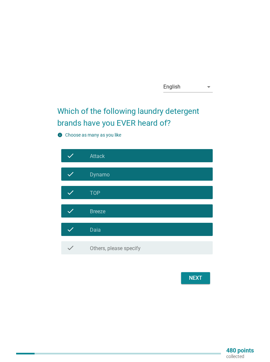
click at [200, 277] on div "Next" at bounding box center [195, 278] width 18 height 8
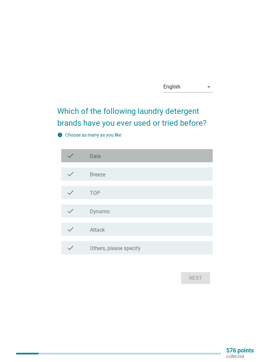
click at [189, 154] on div "check_box_outline_blank Daia" at bounding box center [149, 156] width 118 height 8
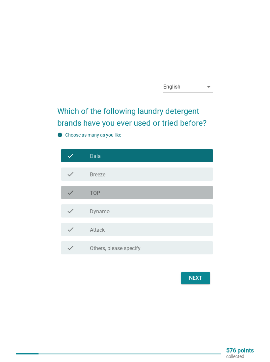
click at [185, 189] on div "check_box_outline_blank TOP" at bounding box center [149, 193] width 118 height 8
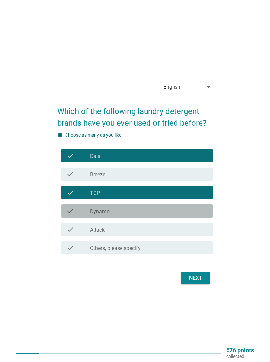
click at [181, 208] on div "check_box_outline_blank Dynamo" at bounding box center [149, 211] width 118 height 8
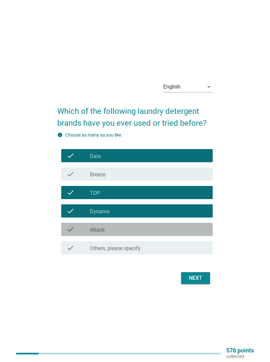
click at [188, 226] on div "check_box_outline_blank Attack" at bounding box center [149, 230] width 118 height 8
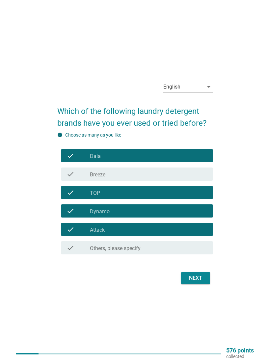
click at [198, 276] on div "Next" at bounding box center [195, 278] width 18 height 8
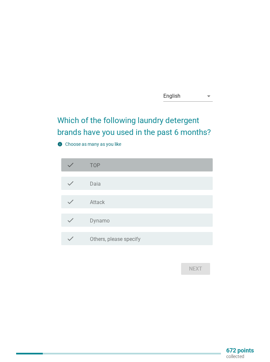
click at [188, 164] on div "check_box TOP" at bounding box center [149, 165] width 118 height 8
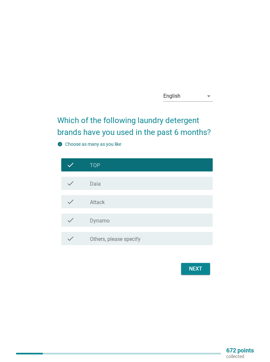
click at [197, 266] on div "Next" at bounding box center [195, 269] width 18 height 8
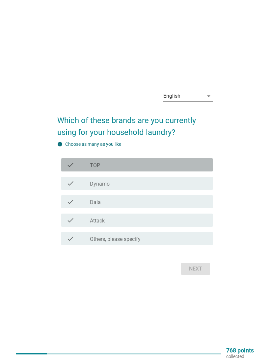
click at [188, 162] on div "check_box TOP" at bounding box center [149, 165] width 118 height 8
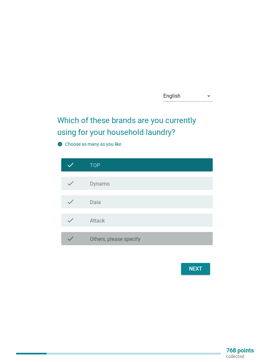
click at [184, 232] on div "check check_box Others, please specify" at bounding box center [136, 238] width 151 height 13
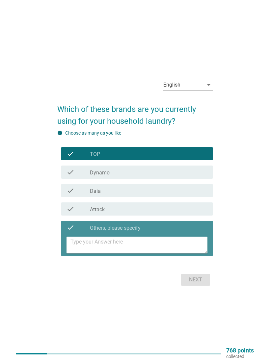
click at [181, 240] on textarea at bounding box center [138, 245] width 137 height 17
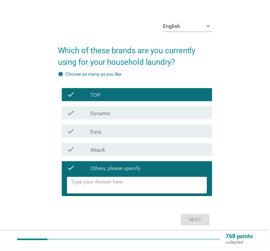
scroll to position [8, 0]
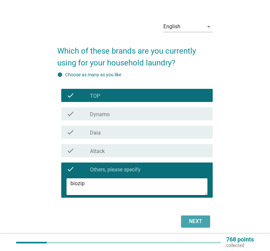
type textarea "biozip"
click at [196, 219] on div "Next" at bounding box center [195, 222] width 18 height 8
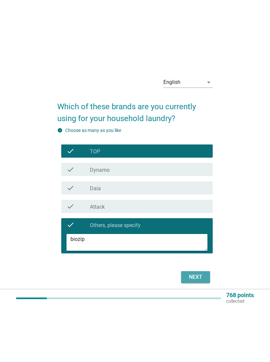
scroll to position [0, 0]
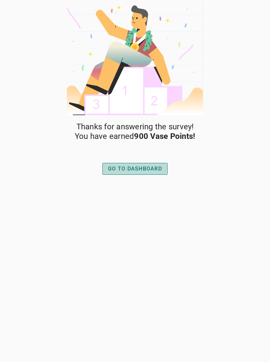
click at [152, 168] on div "GO TO DASHBOARD" at bounding box center [135, 169] width 54 height 8
